Goal: Information Seeking & Learning: Learn about a topic

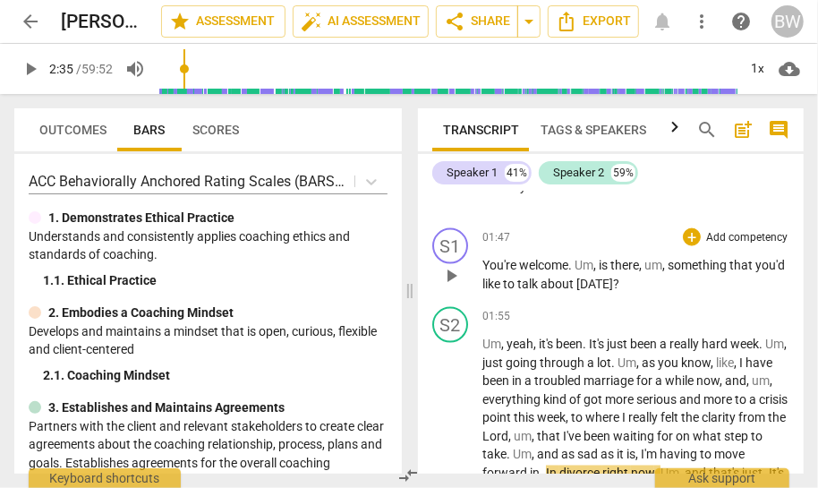
scroll to position [1130, 0]
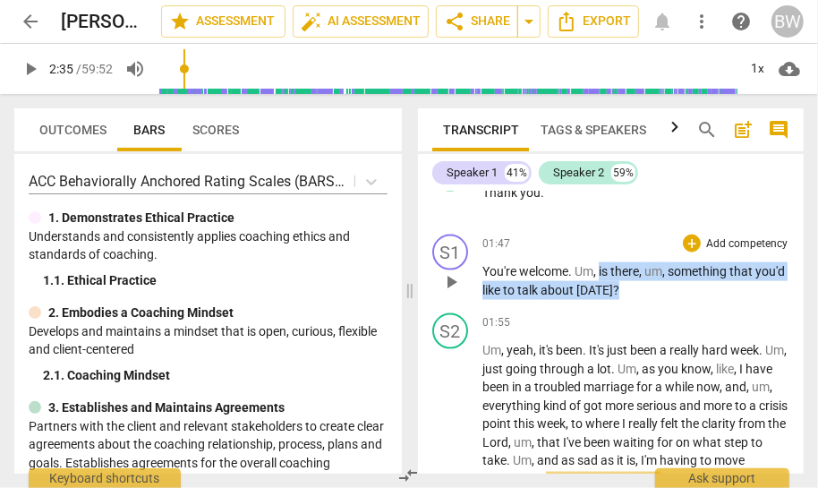
drag, startPoint x: 600, startPoint y: 268, endPoint x: 747, endPoint y: 289, distance: 148.4
click at [760, 293] on p "You're welcome . Um , is there , um , something that you'd like to talk about […" at bounding box center [636, 280] width 307 height 37
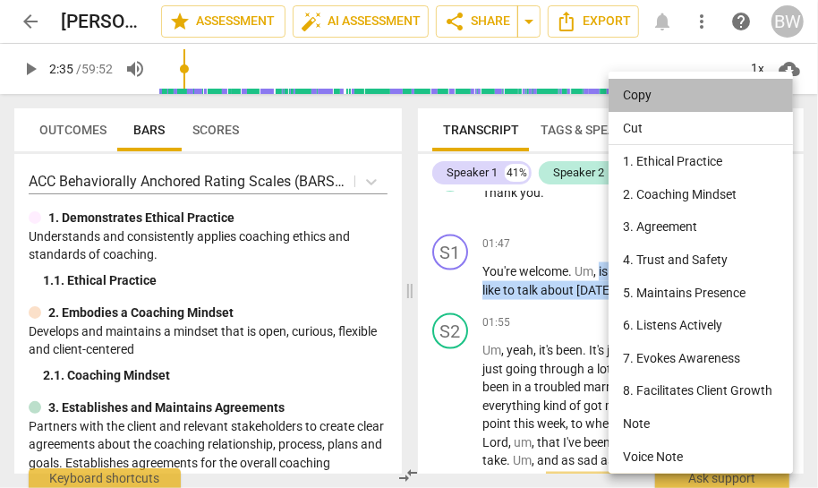
drag, startPoint x: 645, startPoint y: 92, endPoint x: 810, endPoint y: 97, distance: 165.7
click at [645, 92] on li "Copy" at bounding box center [704, 95] width 191 height 33
copy p "is there , um , something that you'd like to talk about [DATE] ?"
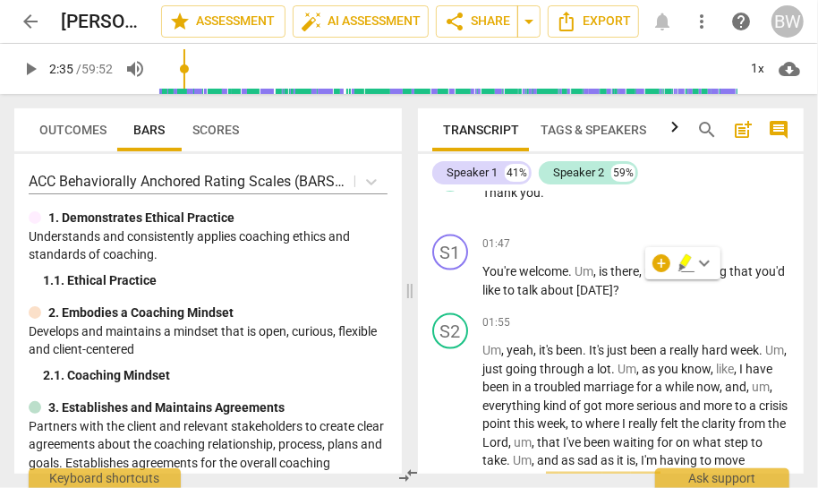
type input "155"
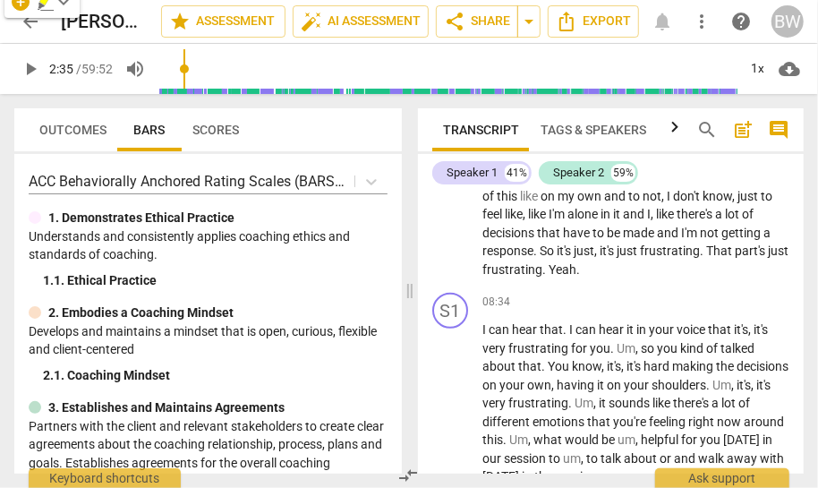
scroll to position [3456, 0]
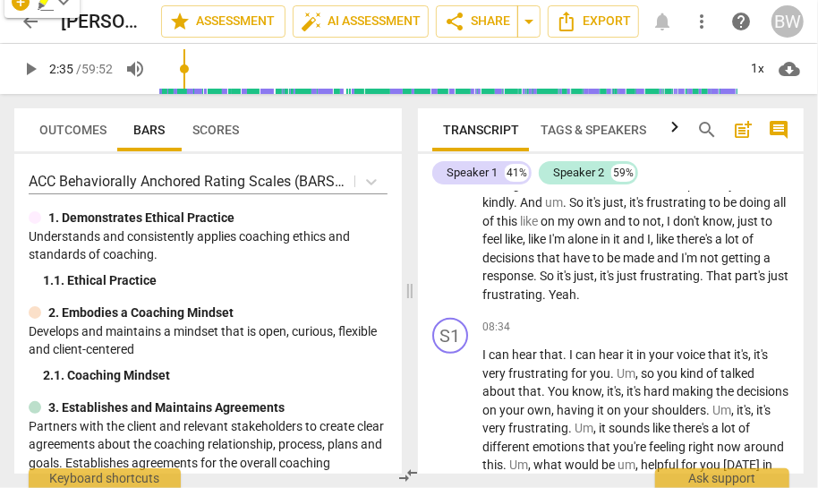
click at [31, 22] on span "arrow_back" at bounding box center [30, 21] width 21 height 21
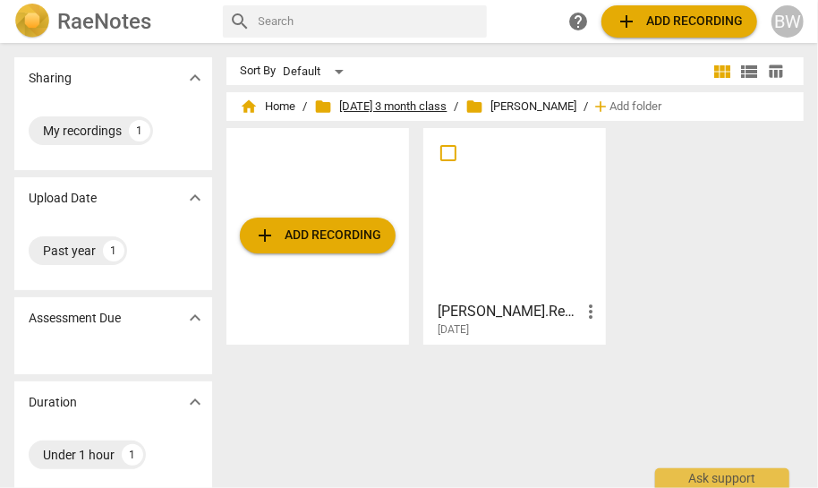
click at [403, 102] on span "folder [DATE] 3 month class" at bounding box center [381, 107] width 133 height 18
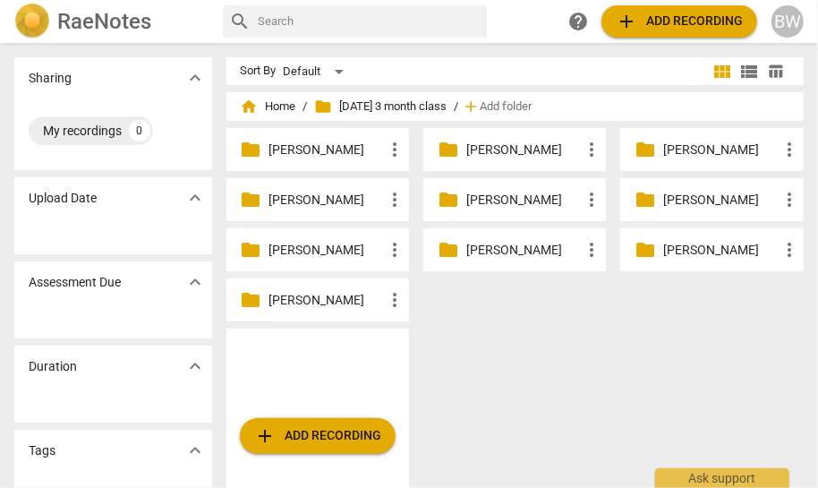
click at [497, 243] on p "[PERSON_NAME]" at bounding box center [524, 250] width 115 height 19
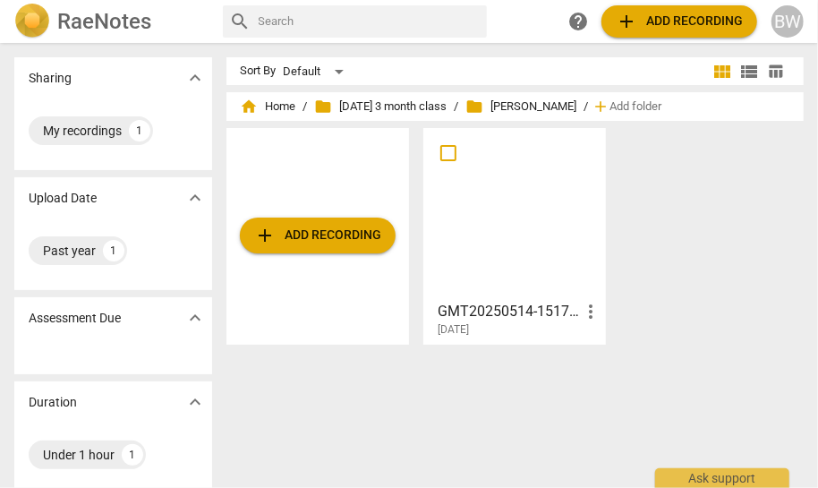
click at [508, 306] on h3 "GMT20250514-151727_Recording" at bounding box center [509, 311] width 142 height 21
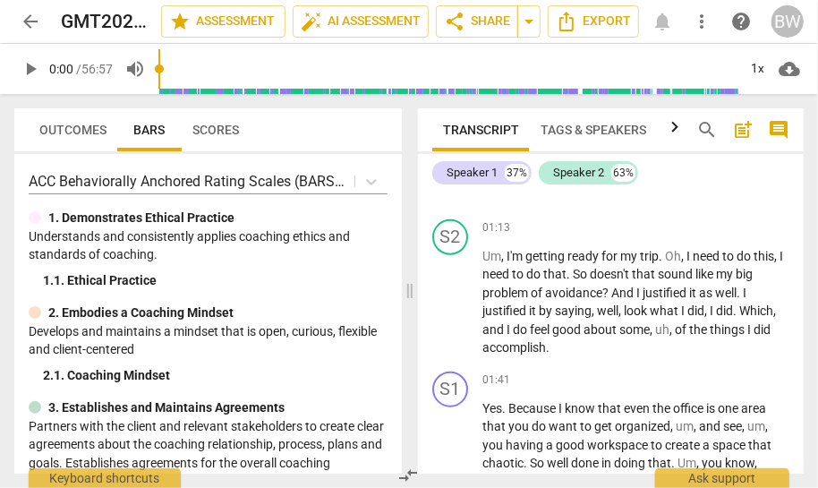
scroll to position [624, 0]
click at [34, 20] on span "arrow_back" at bounding box center [30, 21] width 21 height 21
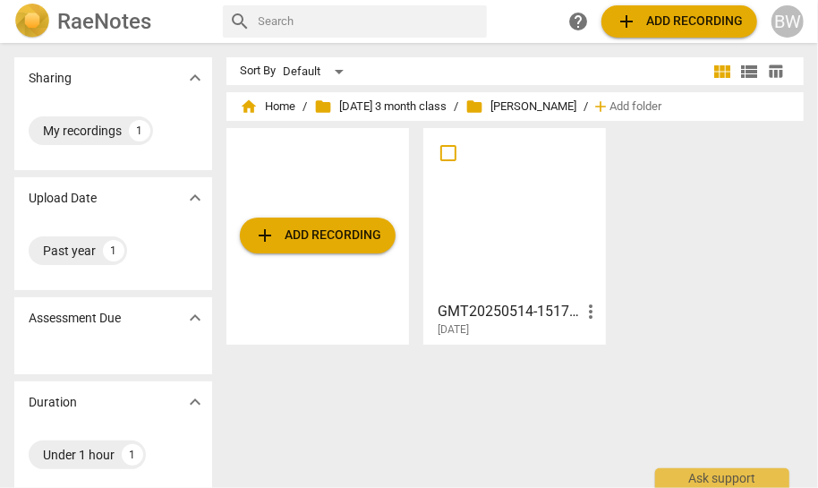
click at [34, 20] on img at bounding box center [32, 22] width 36 height 36
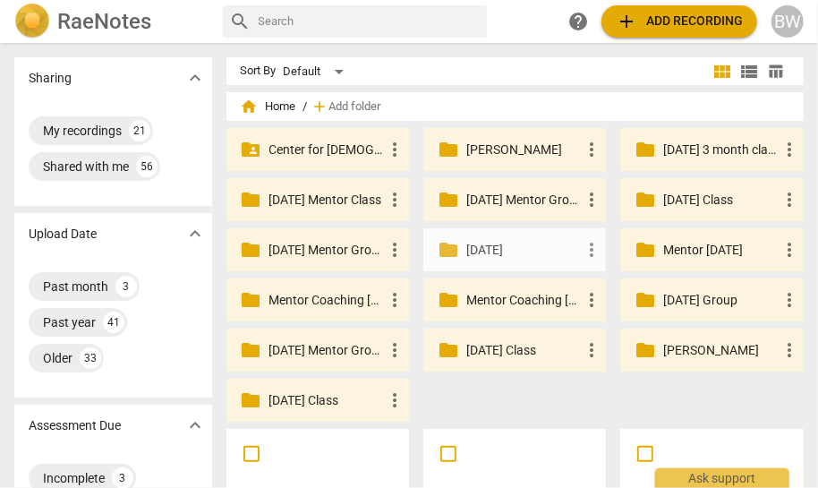
click at [517, 244] on p "[DATE]" at bounding box center [524, 250] width 115 height 19
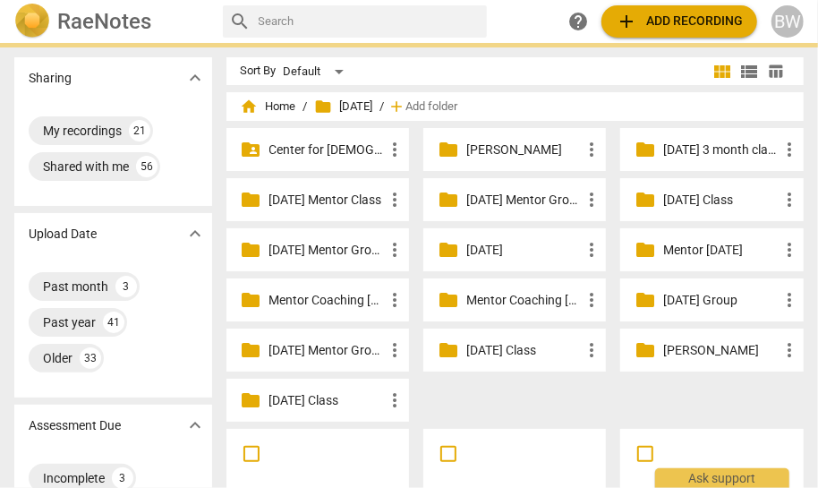
click at [517, 251] on div "folder_shared Center for [DEMOGRAPHIC_DATA] Coaching more_vert folder [PERSON_N…" at bounding box center [523, 278] width 593 height 301
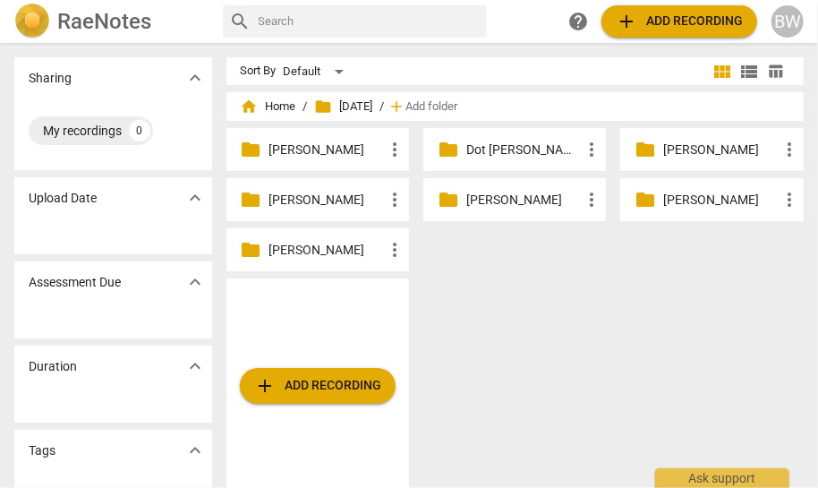
click at [297, 146] on p "[PERSON_NAME]" at bounding box center [327, 150] width 115 height 19
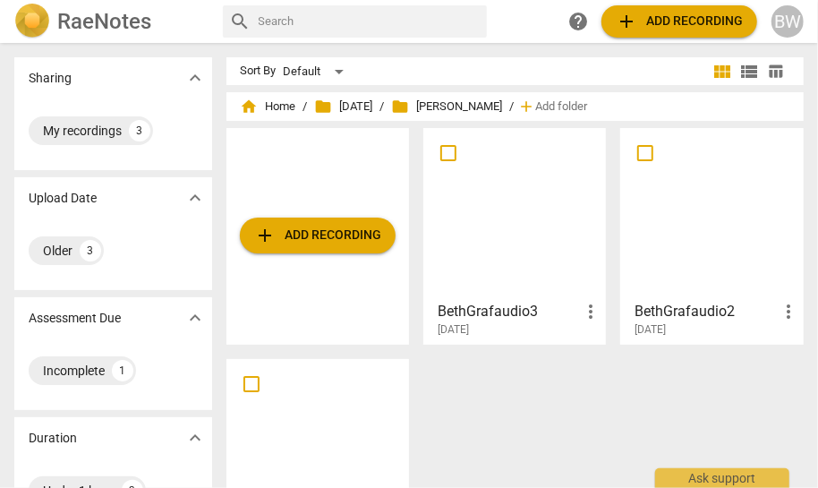
click at [512, 173] on div at bounding box center [515, 213] width 170 height 158
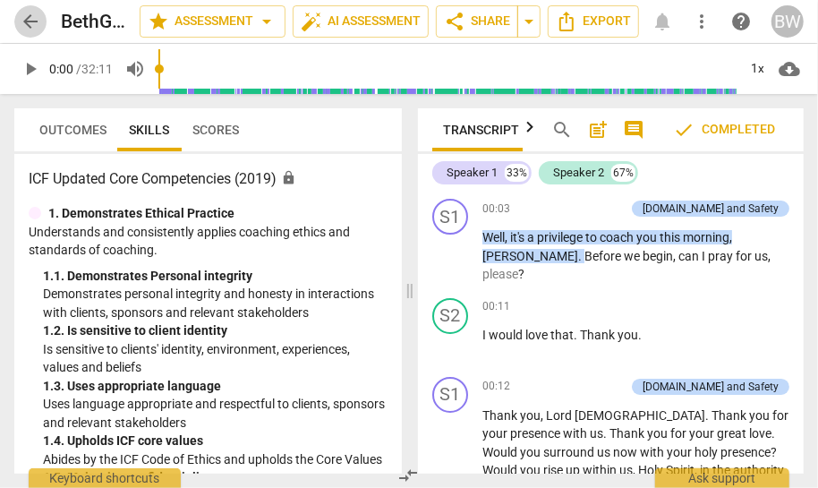
click at [27, 21] on span "arrow_back" at bounding box center [30, 21] width 21 height 21
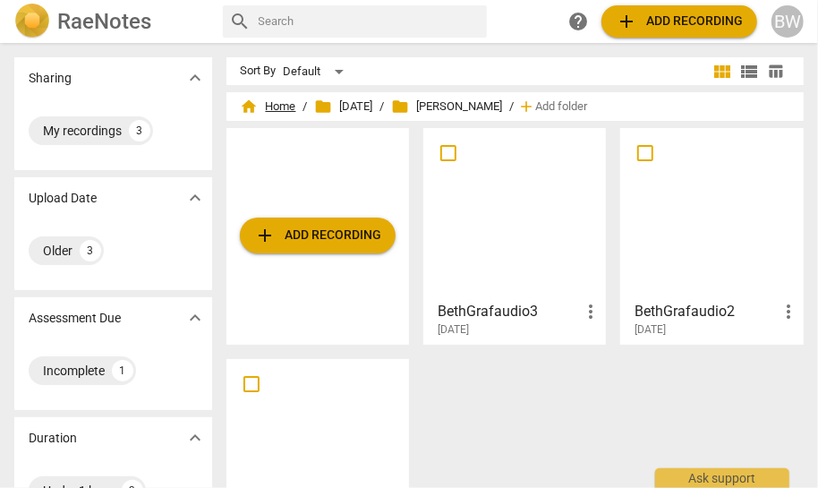
click at [278, 99] on span "home Home" at bounding box center [269, 107] width 56 height 18
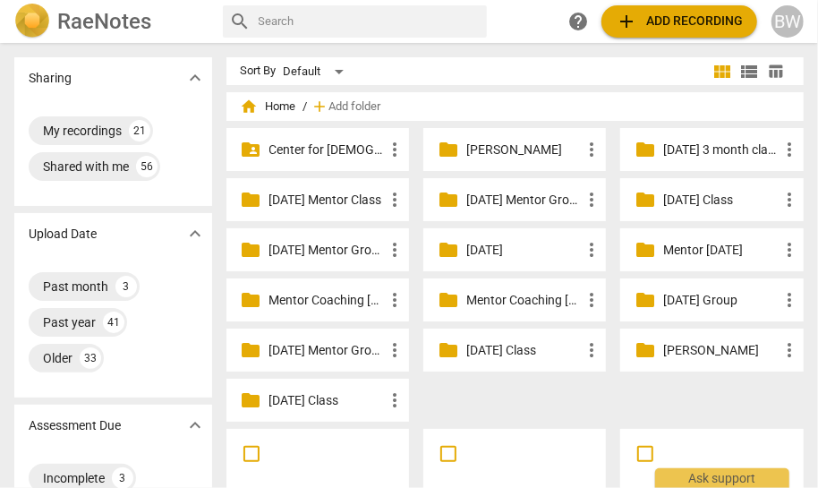
click at [685, 247] on p "Mentor [DATE]" at bounding box center [721, 250] width 115 height 19
click at [697, 300] on p "[DATE] Group" at bounding box center [721, 300] width 115 height 19
click at [511, 348] on p "[DATE] Class" at bounding box center [524, 350] width 115 height 19
click at [507, 339] on div "folder [DATE] Class more_vert" at bounding box center [515, 350] width 183 height 43
click at [512, 349] on p "[DATE] Class" at bounding box center [524, 350] width 115 height 19
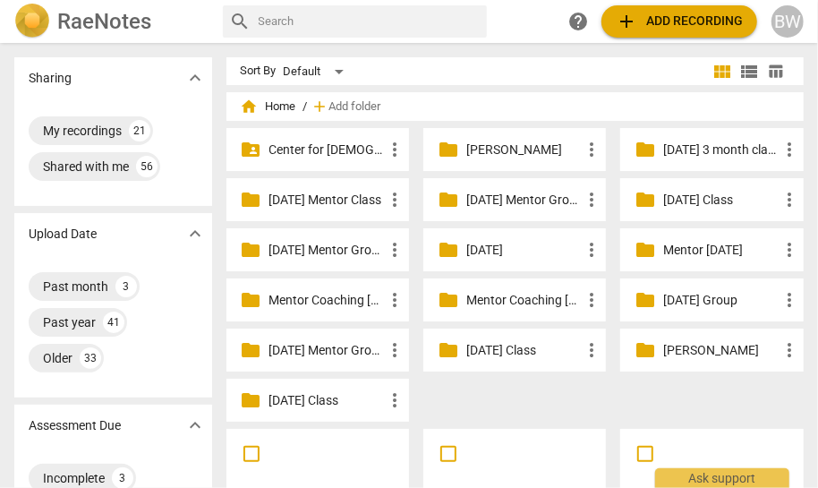
click at [698, 145] on p "[DATE] 3 month class" at bounding box center [721, 150] width 115 height 19
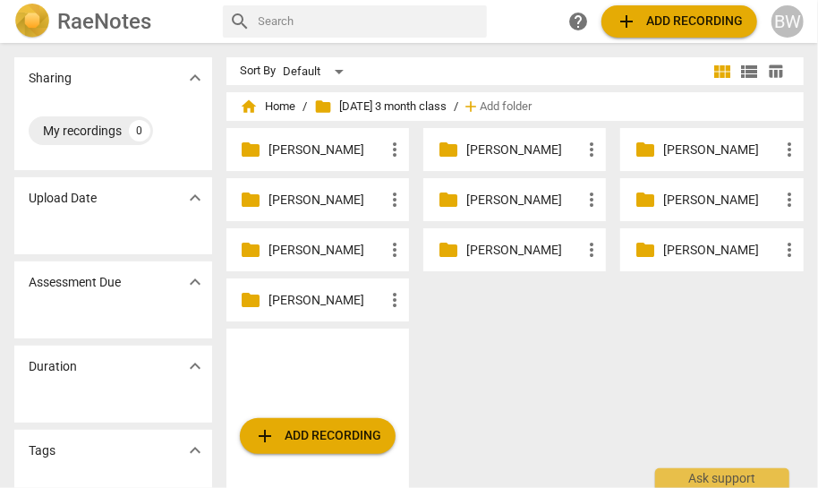
click at [698, 145] on p "[PERSON_NAME]" at bounding box center [721, 150] width 115 height 19
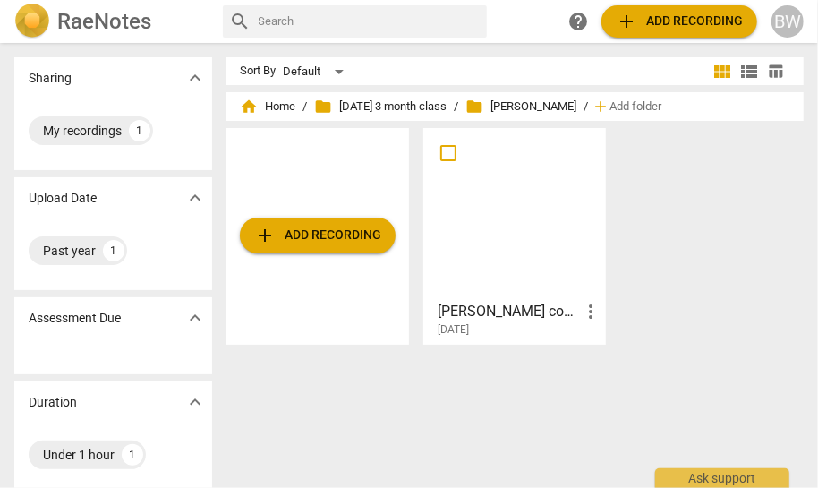
click at [493, 237] on div at bounding box center [515, 213] width 170 height 158
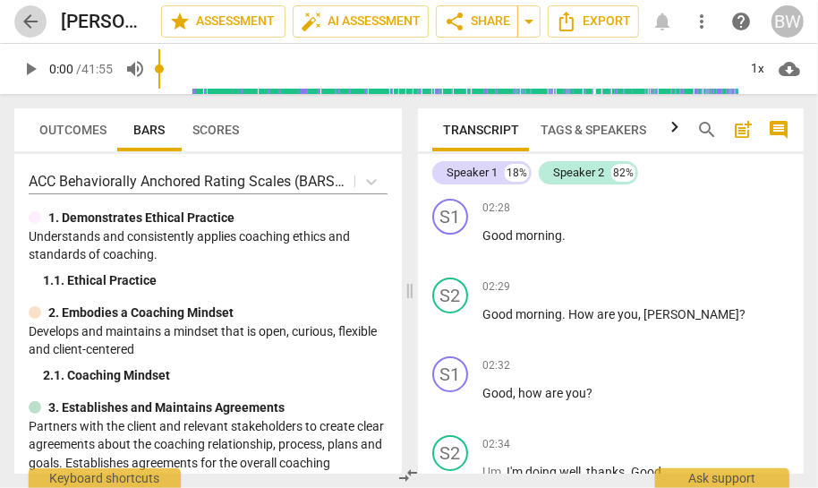
click at [29, 21] on span "arrow_back" at bounding box center [30, 21] width 21 height 21
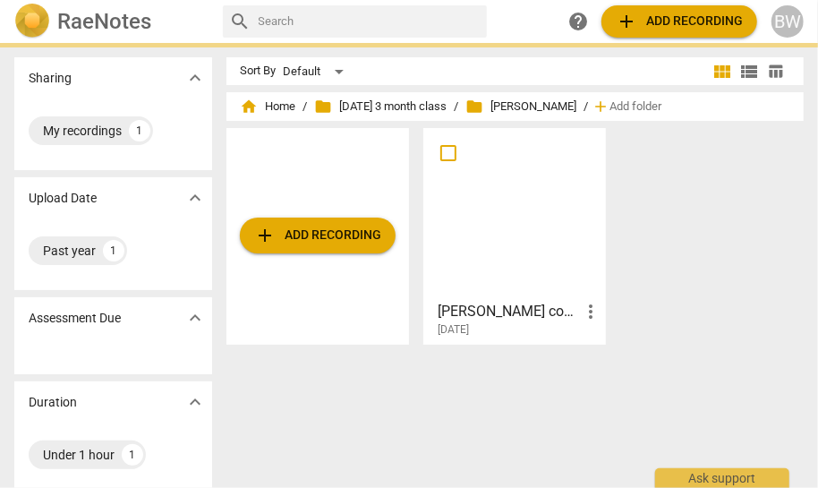
click at [29, 21] on img at bounding box center [32, 22] width 36 height 36
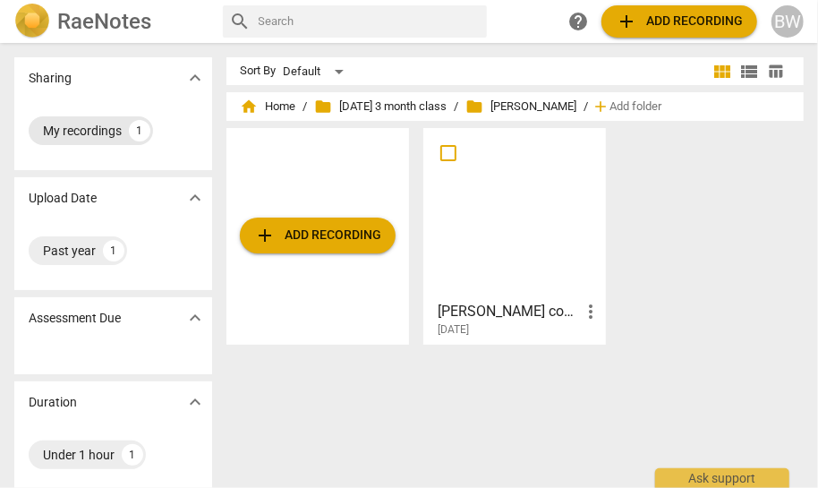
click at [89, 118] on div "My recordings 1" at bounding box center [91, 130] width 124 height 29
click at [88, 131] on div "My recordings" at bounding box center [82, 131] width 79 height 18
click at [87, 20] on h2 "RaeNotes" at bounding box center [104, 21] width 94 height 25
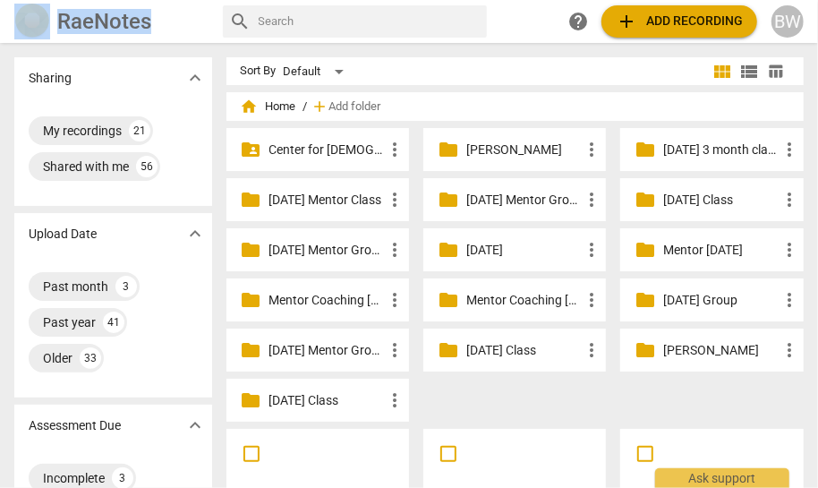
click at [713, 144] on p "[DATE] 3 month class" at bounding box center [721, 150] width 115 height 19
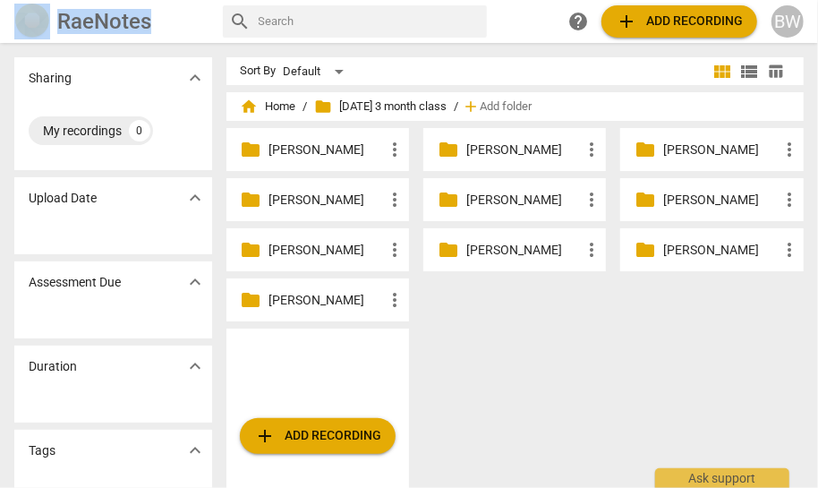
click at [689, 145] on p "[PERSON_NAME]" at bounding box center [721, 150] width 115 height 19
click at [346, 296] on p "[PERSON_NAME]" at bounding box center [327, 300] width 115 height 19
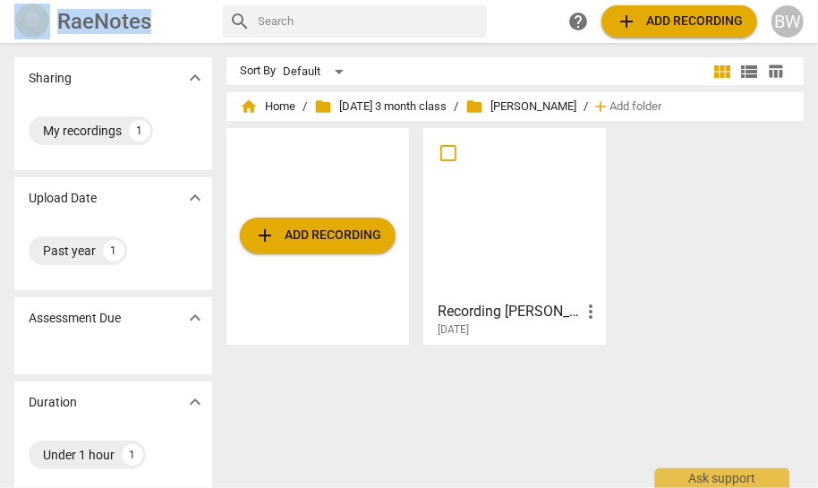
click at [495, 232] on div at bounding box center [515, 213] width 170 height 158
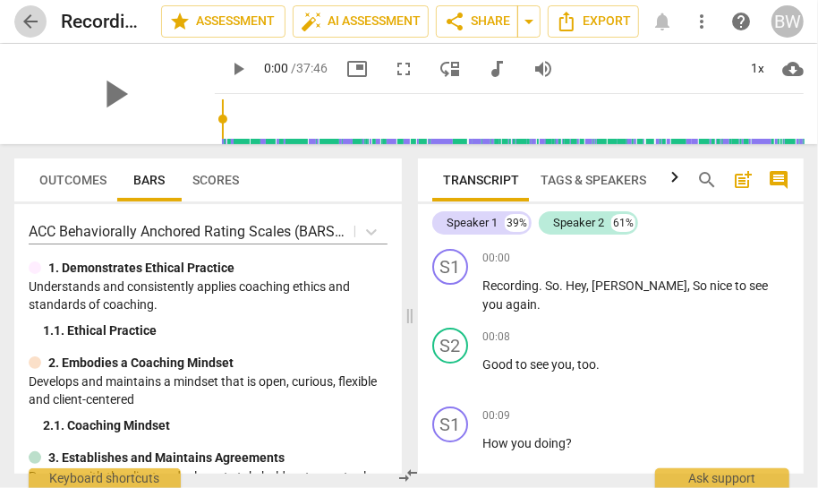
click at [35, 23] on span "arrow_back" at bounding box center [30, 21] width 21 height 21
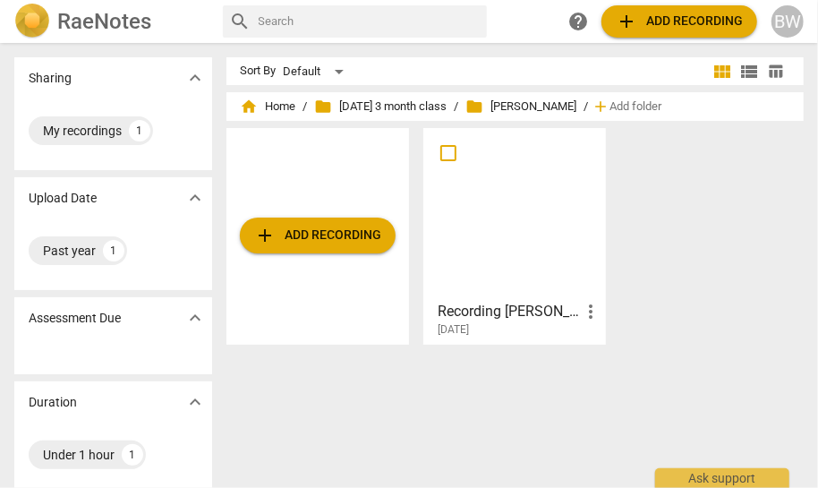
click at [595, 280] on div "add Add recording Recording [PERSON_NAME] more_vert [DATE]" at bounding box center [523, 243] width 593 height 231
click at [536, 263] on div at bounding box center [515, 213] width 170 height 158
